Goal: Task Accomplishment & Management: Use online tool/utility

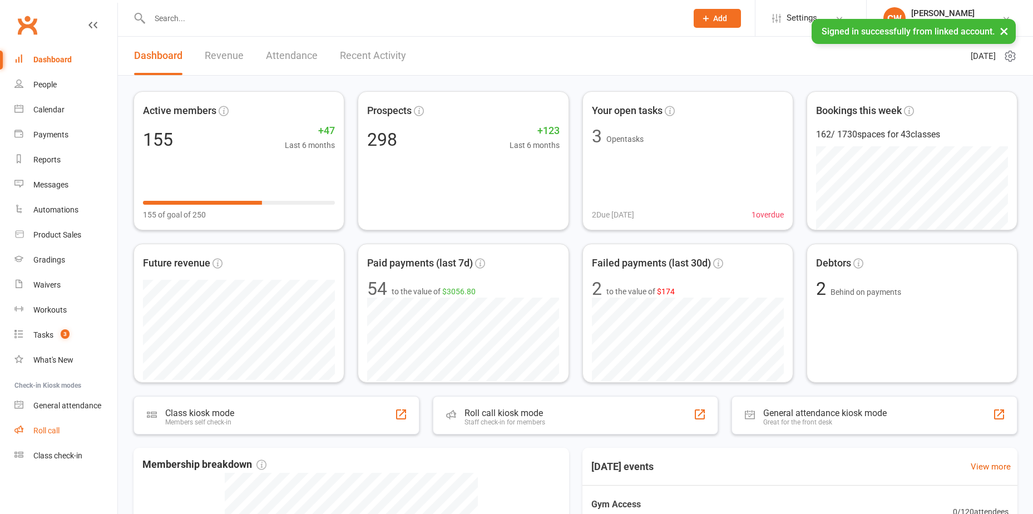
click at [41, 425] on link "Roll call" at bounding box center [65, 430] width 103 height 25
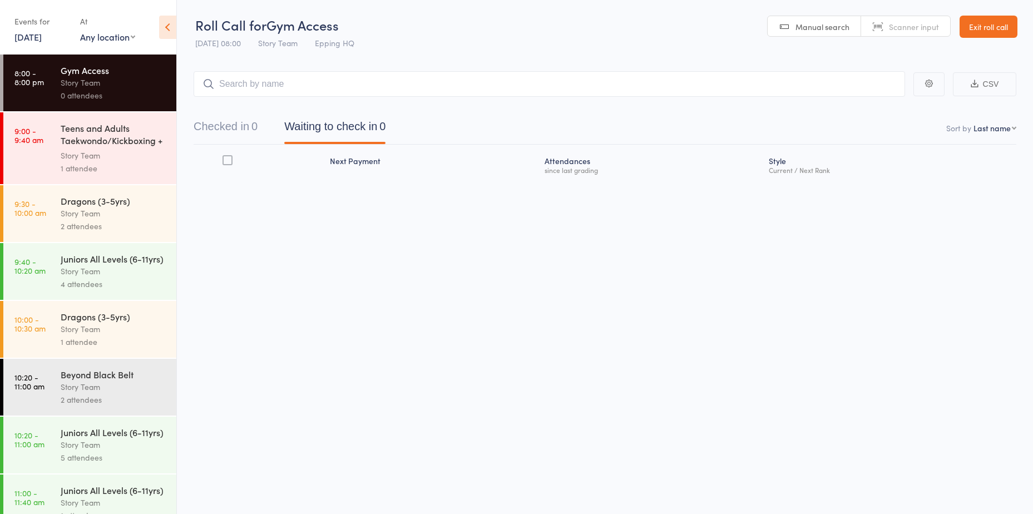
click at [138, 170] on div "1 attendee" at bounding box center [114, 168] width 106 height 13
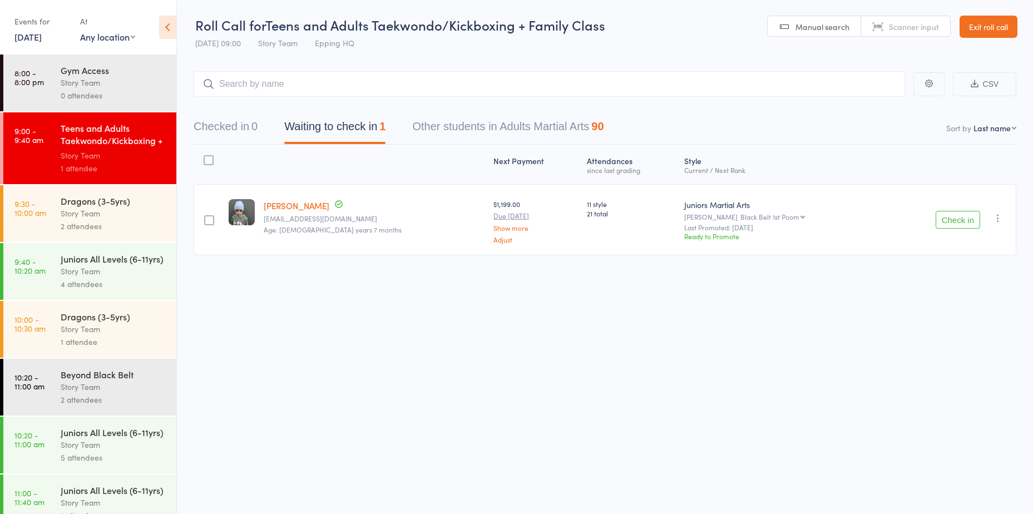
click at [311, 83] on input "search" at bounding box center [548, 84] width 711 height 26
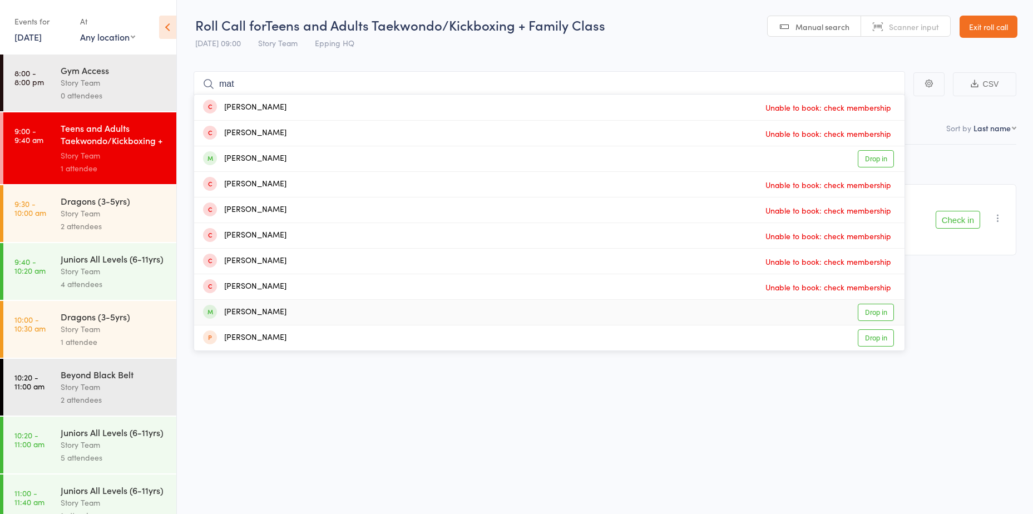
type input "mat"
click at [864, 314] on link "Drop in" at bounding box center [875, 312] width 36 height 17
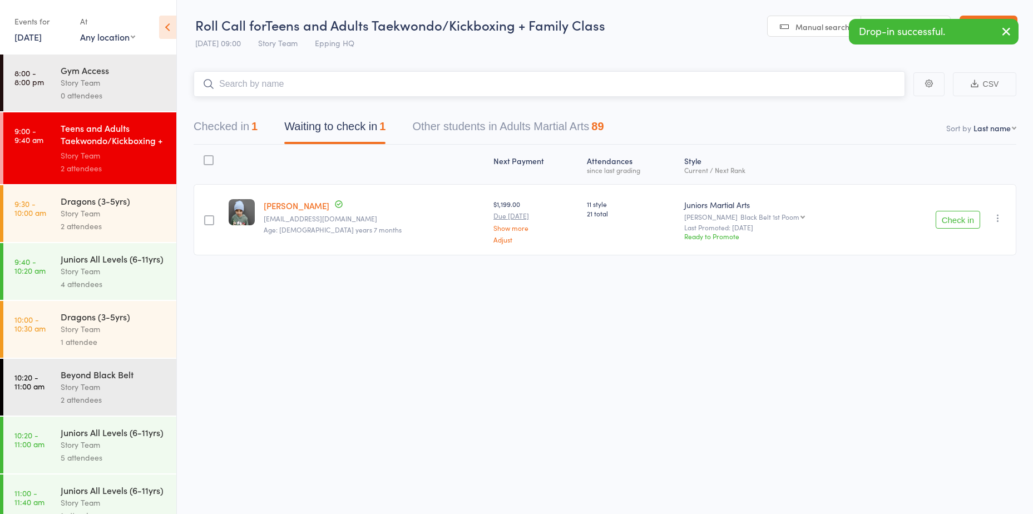
click at [300, 89] on input "search" at bounding box center [548, 84] width 711 height 26
click at [948, 229] on div "Check in Check in Promote Send message Add Note Add Task Add Flag Remove Mark a…" at bounding box center [948, 219] width 133 height 71
click at [944, 222] on button "Check in" at bounding box center [957, 220] width 44 height 18
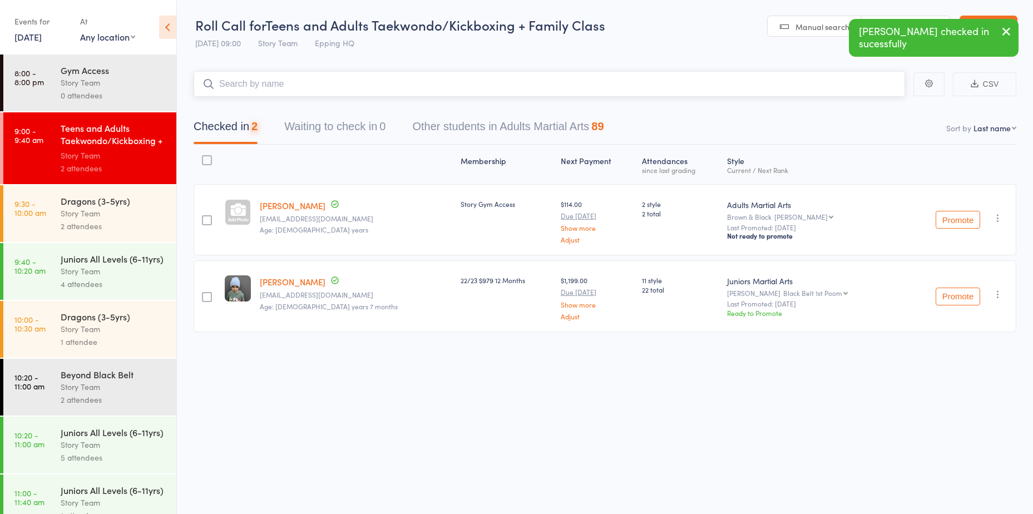
click at [400, 84] on input "search" at bounding box center [548, 84] width 711 height 26
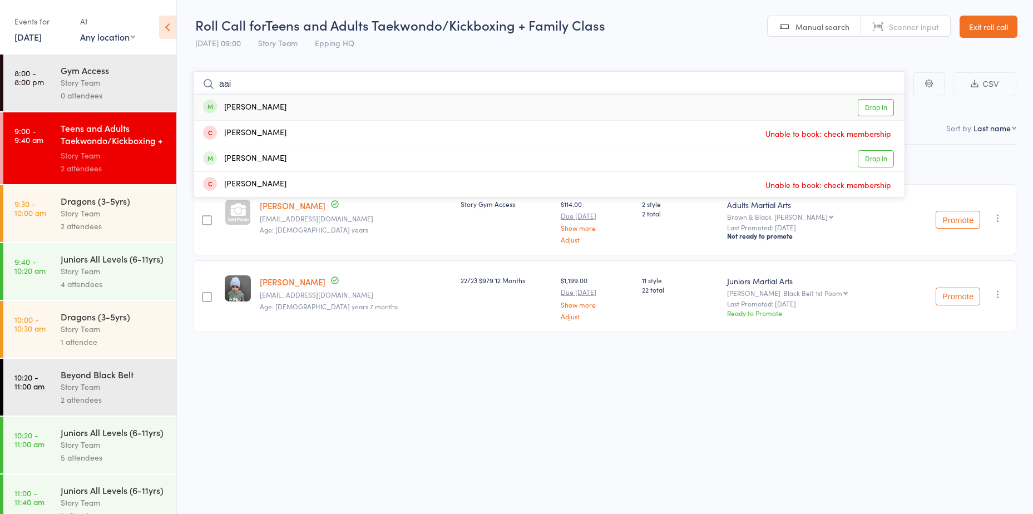
type input "aai"
click at [885, 106] on link "Drop in" at bounding box center [875, 107] width 36 height 17
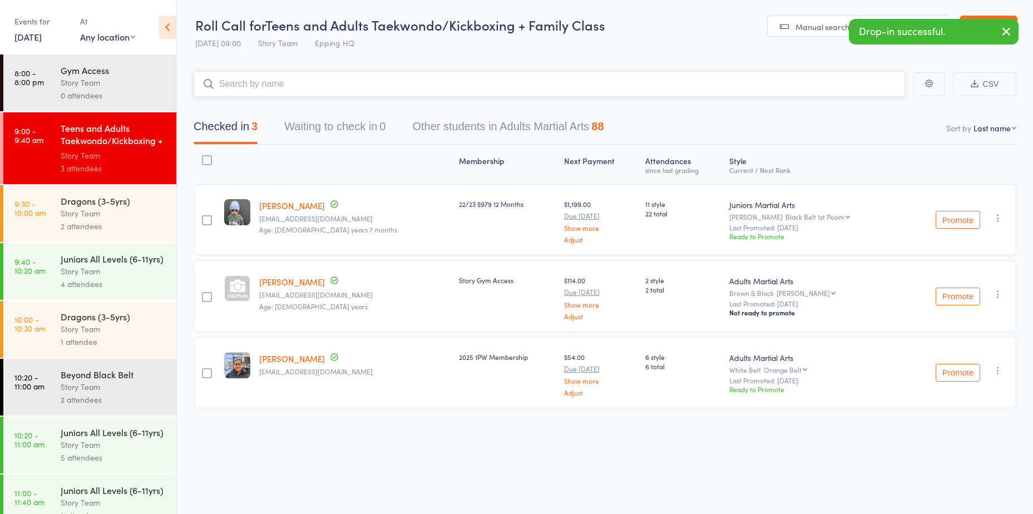
scroll to position [1, 0]
click at [91, 213] on div "Story Team" at bounding box center [114, 213] width 106 height 13
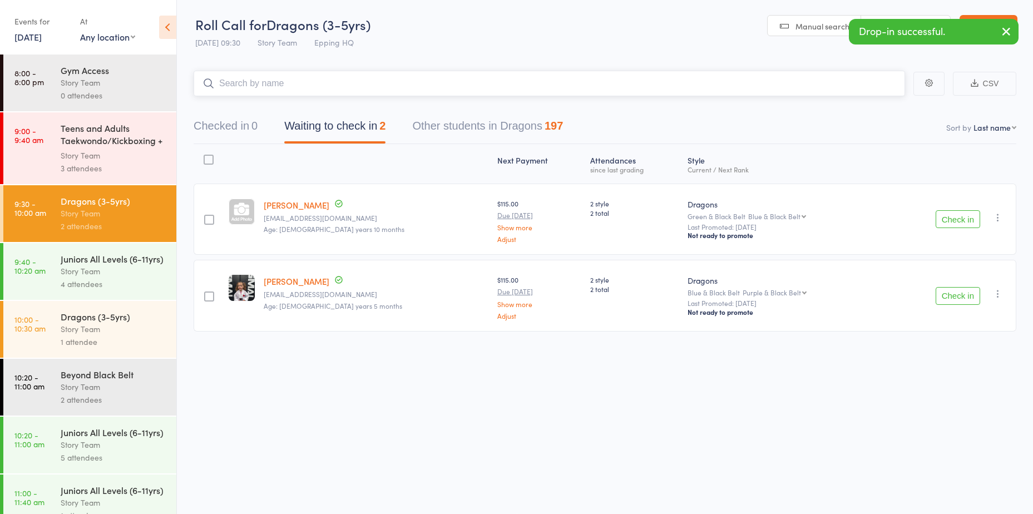
click at [267, 83] on input "search" at bounding box center [548, 84] width 711 height 26
click at [110, 322] on div "Dragons (3-5yrs)" at bounding box center [114, 316] width 106 height 12
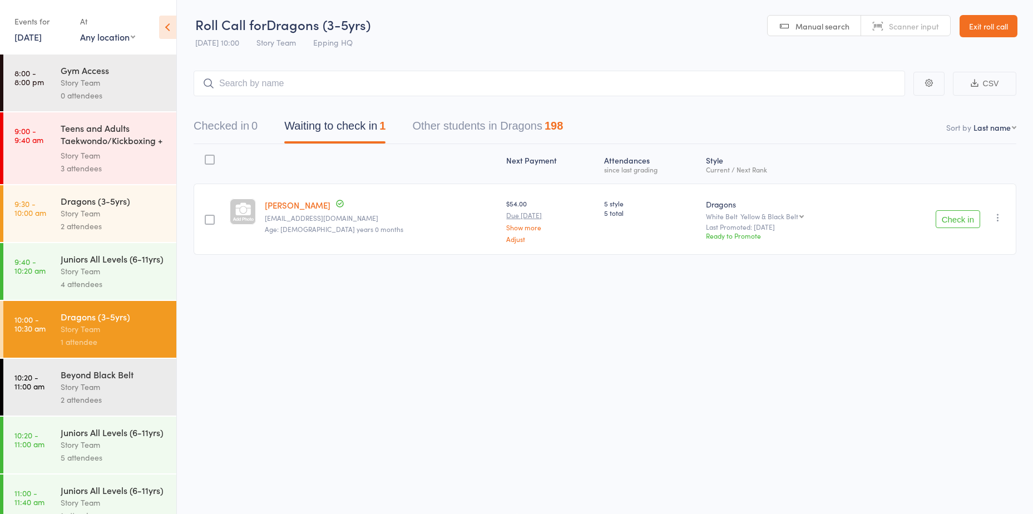
click at [123, 219] on div "Story Team" at bounding box center [114, 213] width 106 height 13
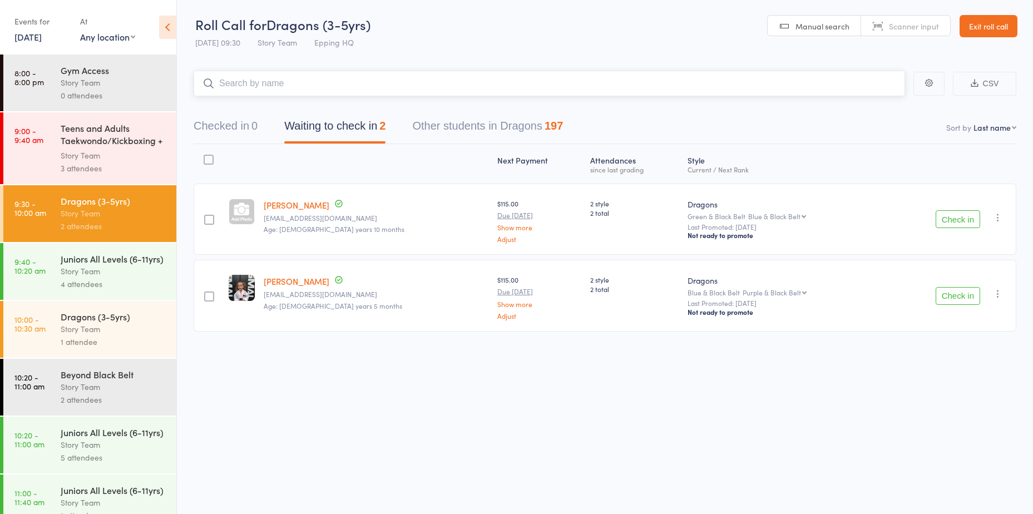
click at [299, 91] on input "search" at bounding box center [548, 84] width 711 height 26
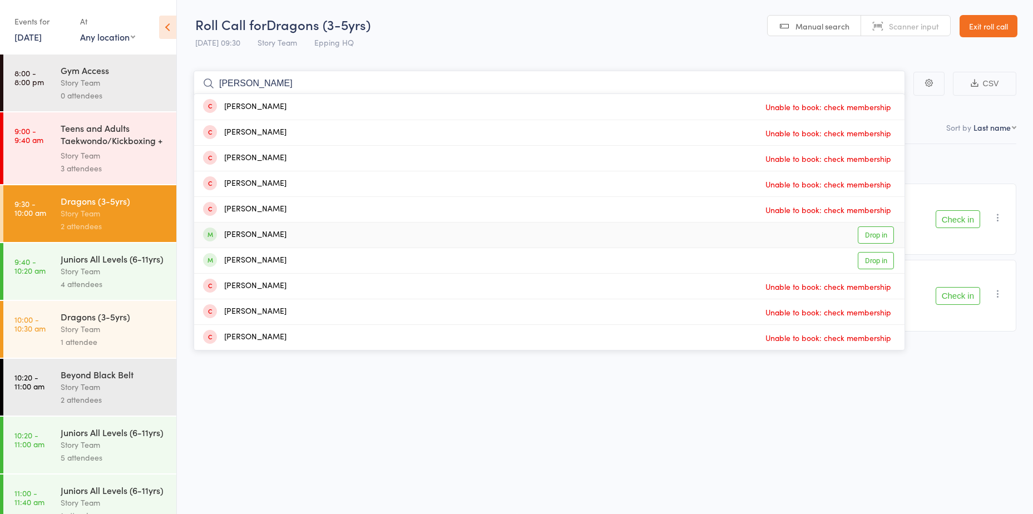
type input "leo"
click at [863, 232] on link "Drop in" at bounding box center [875, 234] width 36 height 17
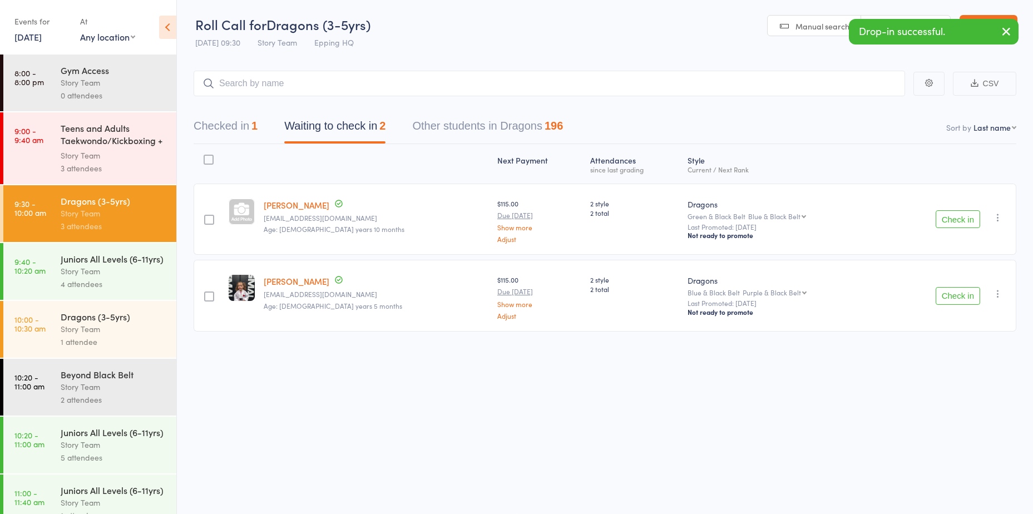
click at [952, 226] on button "Check in" at bounding box center [957, 219] width 44 height 18
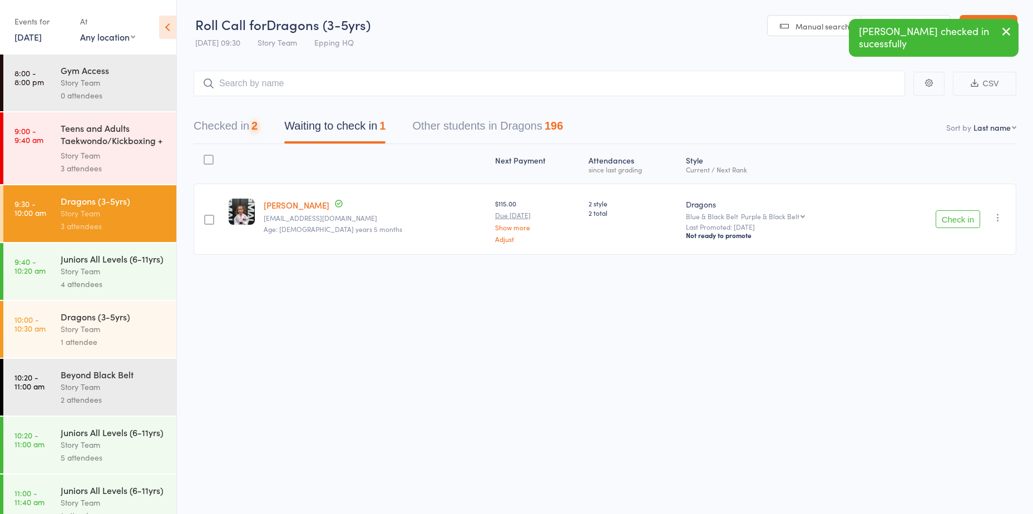
click at [949, 225] on button "Check in" at bounding box center [957, 219] width 44 height 18
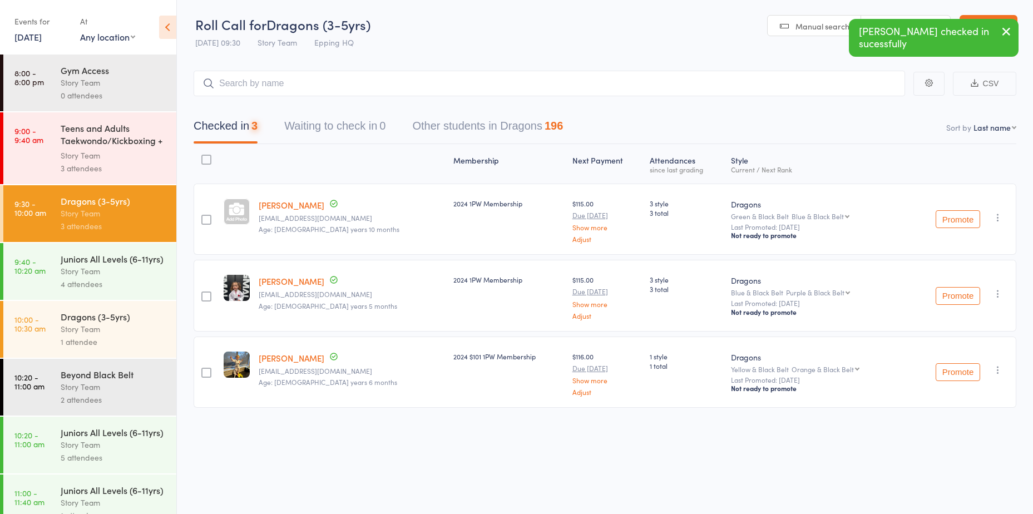
click at [252, 126] on button "Checked in 3" at bounding box center [225, 128] width 64 height 29
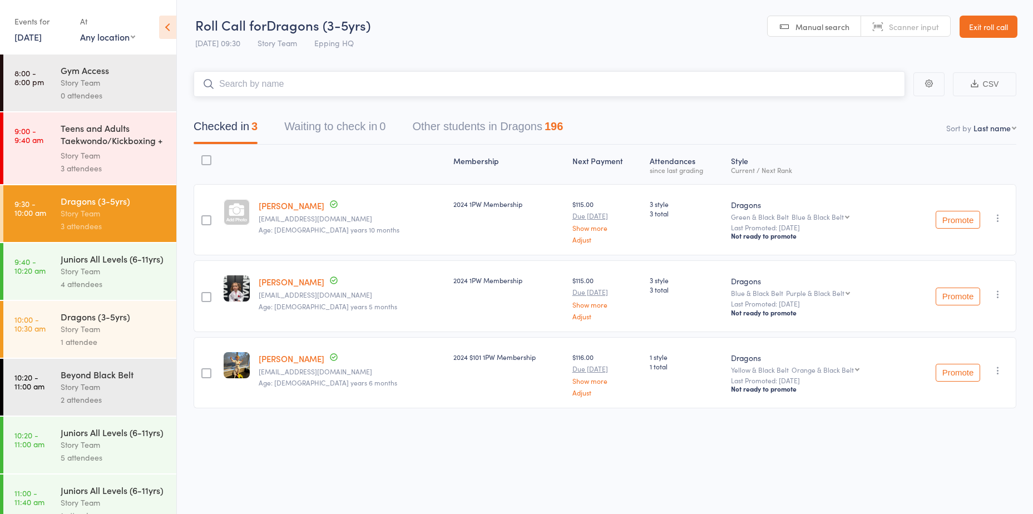
click at [281, 88] on input "search" at bounding box center [548, 84] width 711 height 26
click at [133, 322] on div "Dragons (3-5yrs)" at bounding box center [114, 316] width 106 height 12
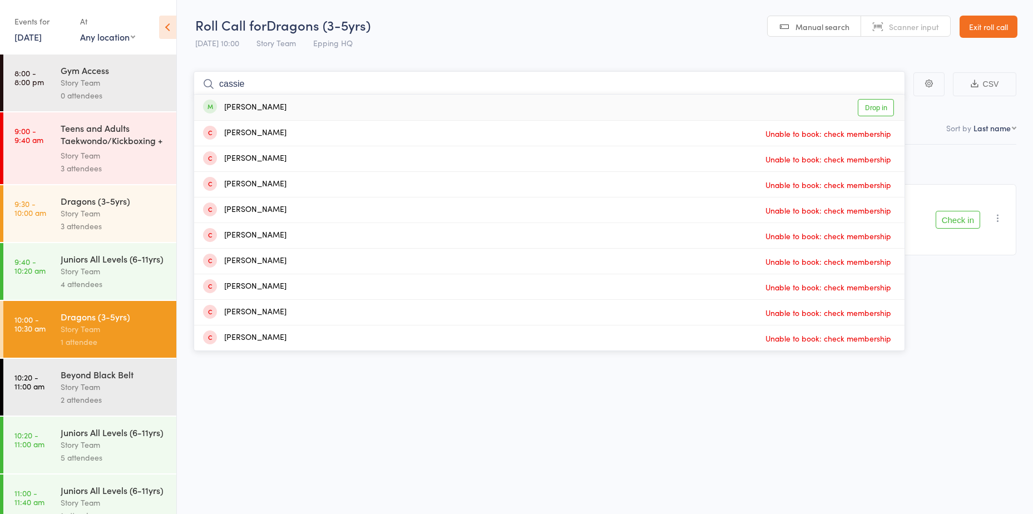
type input "cassie"
click at [882, 110] on link "Drop in" at bounding box center [875, 107] width 36 height 17
